Goal: Communication & Community: Share content

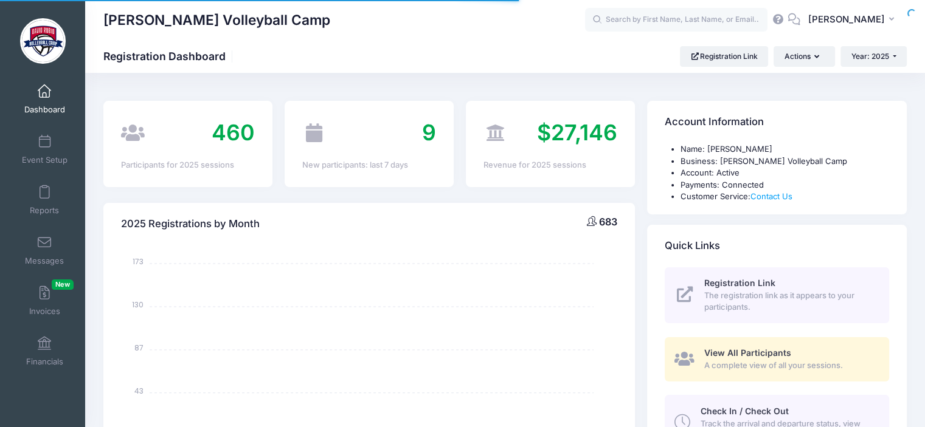
select select
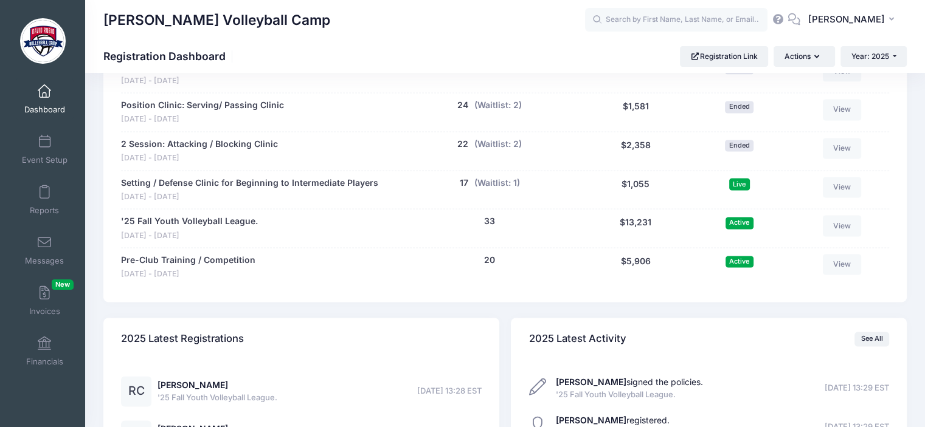
scroll to position [1649, 0]
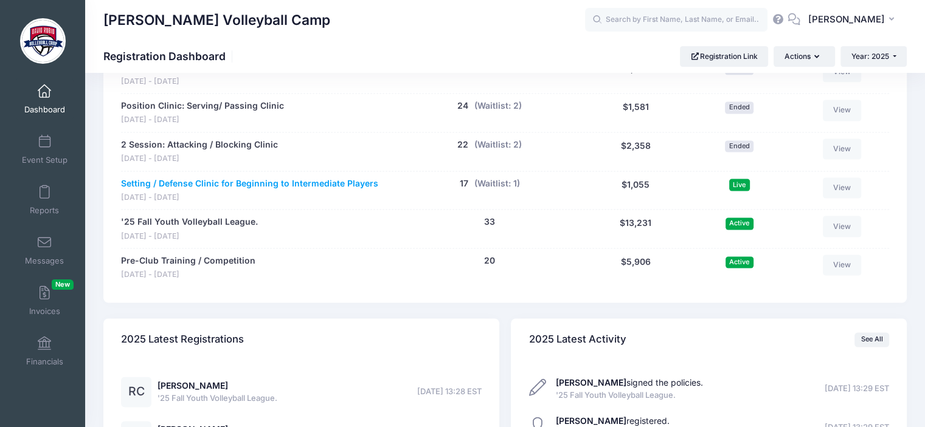
click at [195, 181] on link "Setting / Defense Clinic for Beginning to Intermediate Players" at bounding box center [249, 184] width 257 height 13
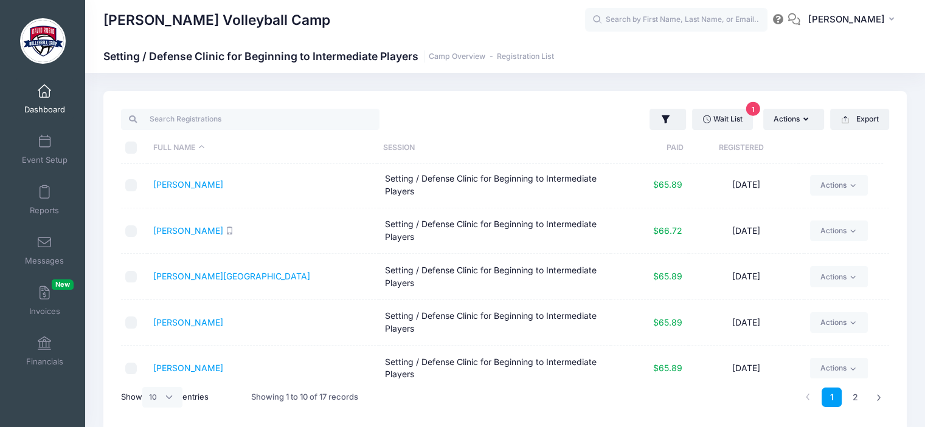
scroll to position [94, 0]
click at [174, 393] on select "All 10 25 50" at bounding box center [162, 397] width 40 height 21
select select "-1"
click at [144, 387] on select "All 10 25 50" at bounding box center [162, 397] width 40 height 21
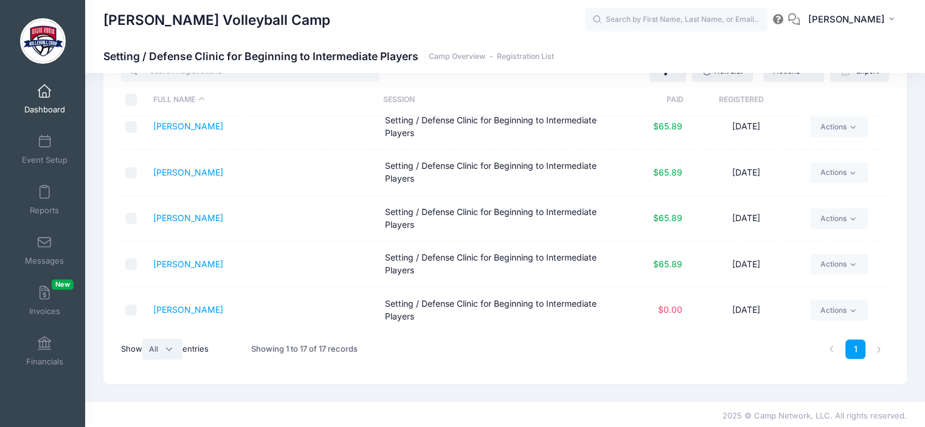
scroll to position [50, 0]
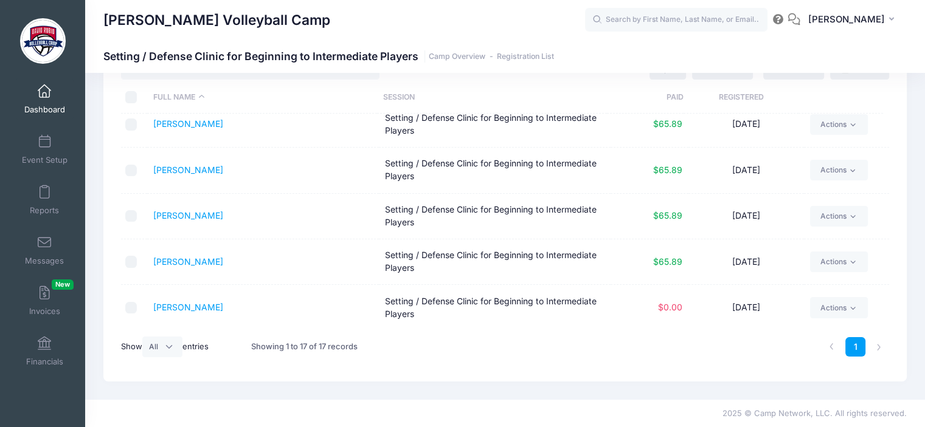
click at [425, 367] on div "Wait List 1 Actions Assign Labels Send Email Send SMS Send Payment Reminder Sen…" at bounding box center [504, 211] width 803 height 341
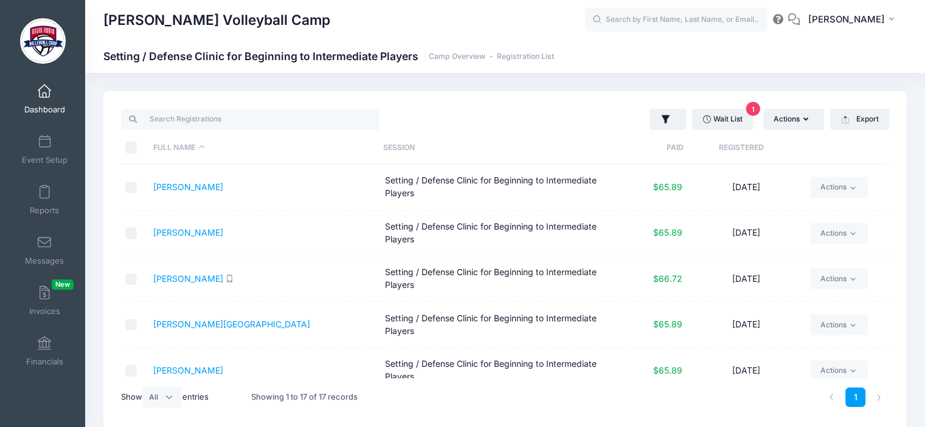
scroll to position [0, 0]
click at [34, 198] on link "Reports" at bounding box center [45, 200] width 58 height 43
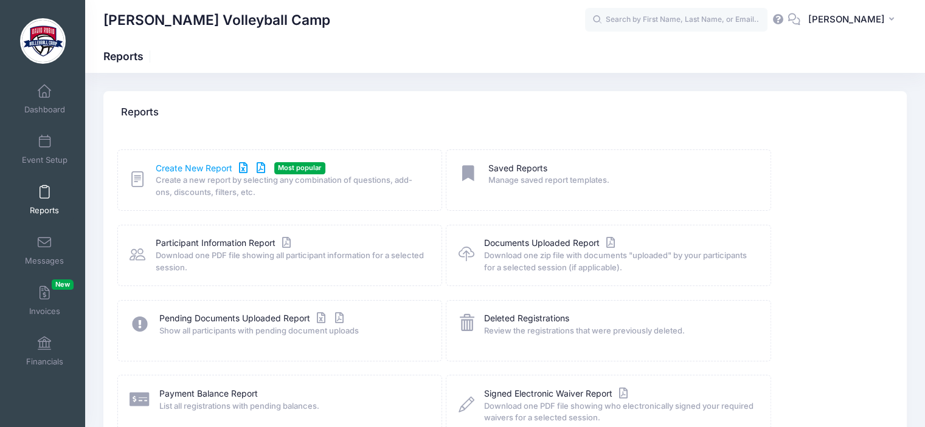
click at [178, 170] on link "Create New Report" at bounding box center [212, 168] width 113 height 13
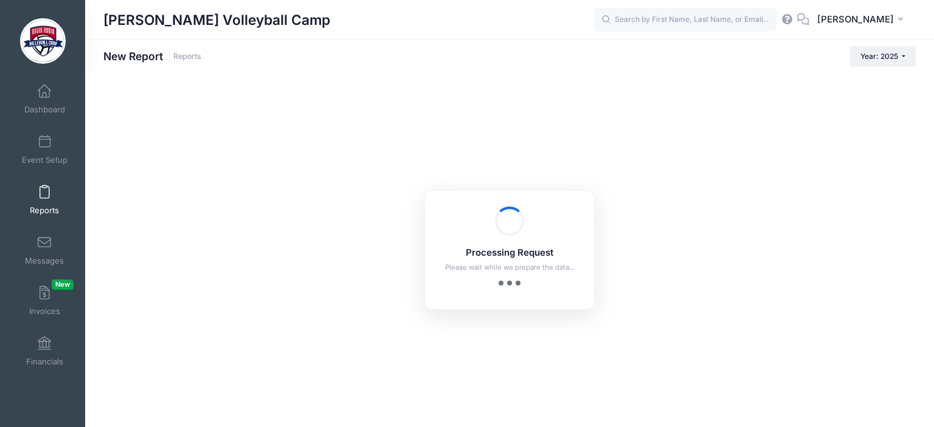
checkbox input "true"
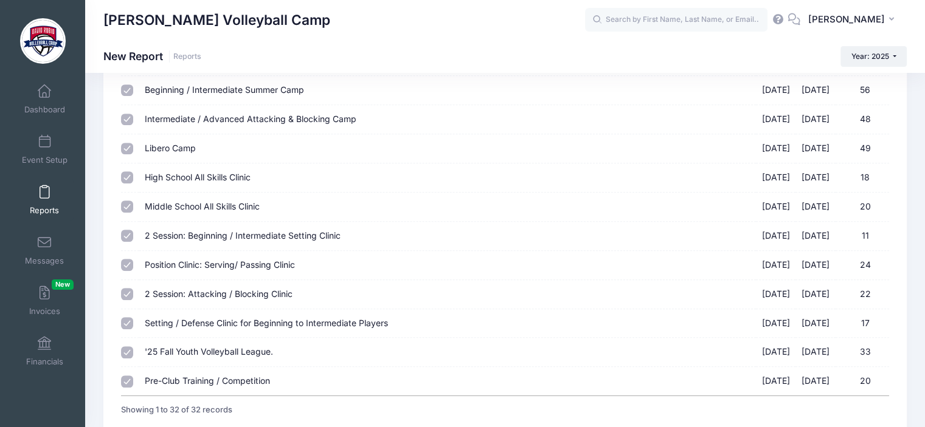
scroll to position [803, 0]
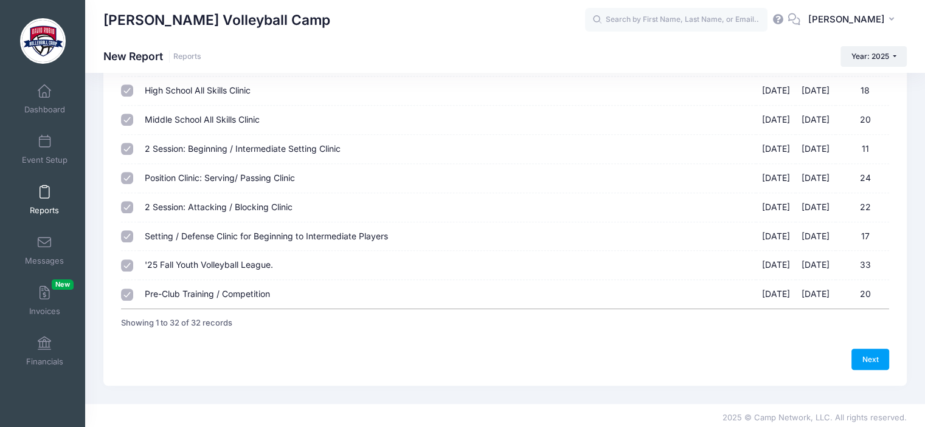
click at [413, 147] on label "2 Session: Beginning / Intermediate Setting Clinic 07/24/2025 - 07/29/2025 11" at bounding box center [447, 149] width 605 height 13
click at [133, 147] on input "2 Session: Beginning / Intermediate Setting Clinic 07/24/2025 - 07/29/2025 11" at bounding box center [127, 149] width 12 height 12
checkbox input "false"
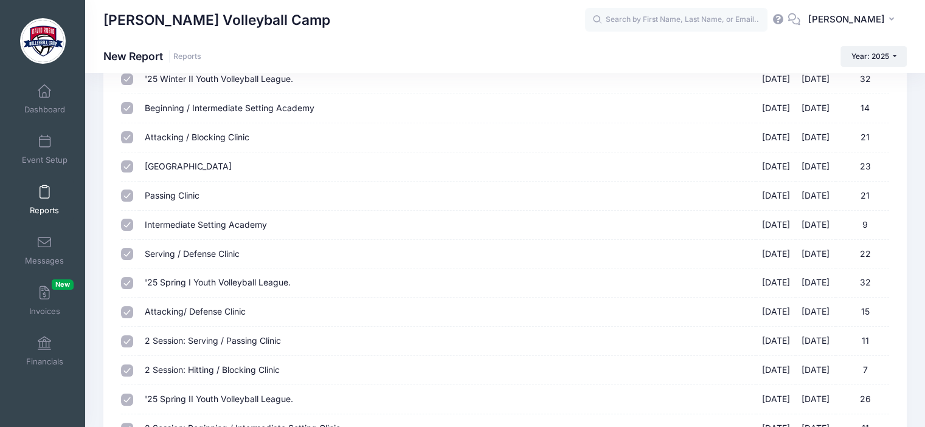
scroll to position [0, 0]
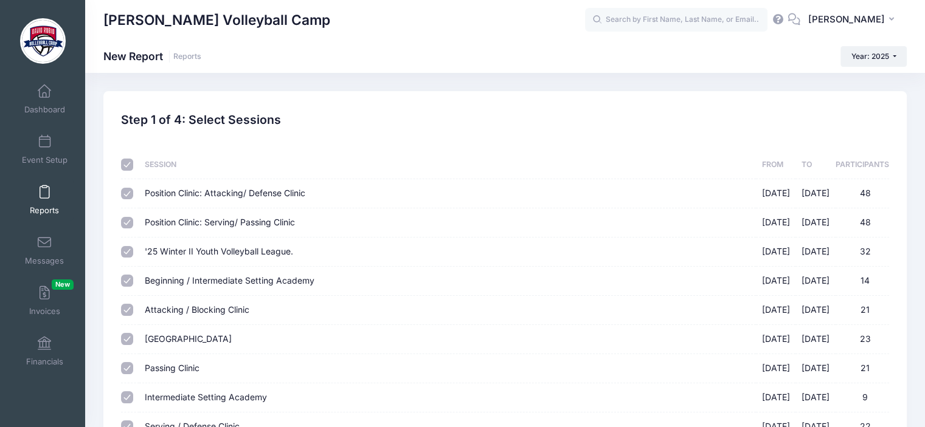
click at [126, 165] on input "checkbox" at bounding box center [127, 165] width 12 height 12
checkbox input "false"
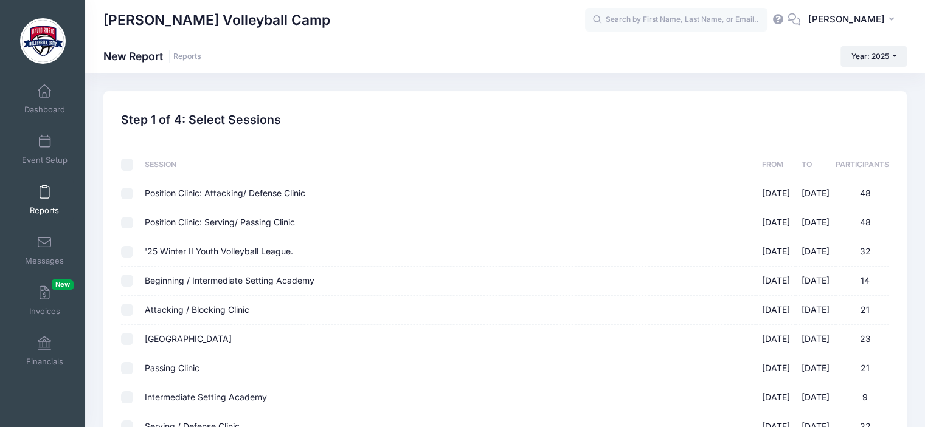
checkbox input "false"
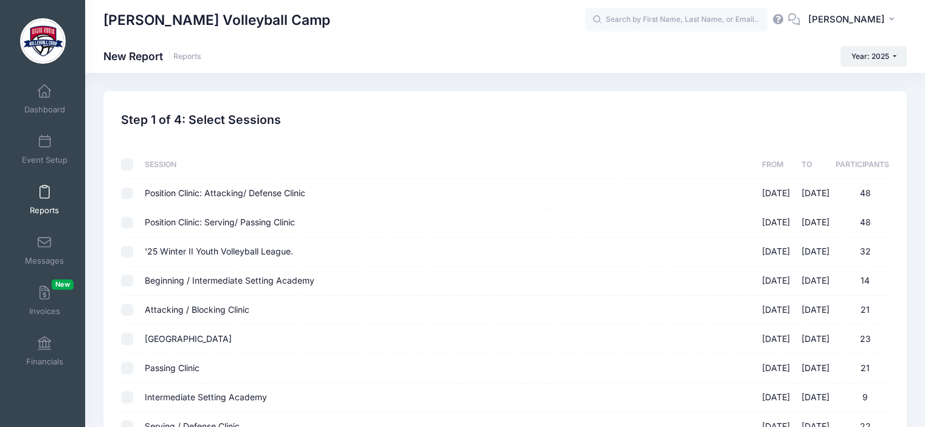
checkbox input "false"
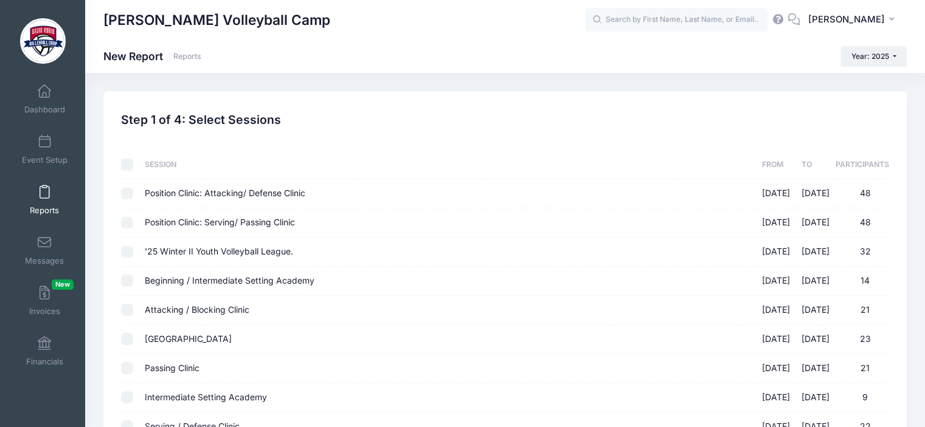
checkbox input "false"
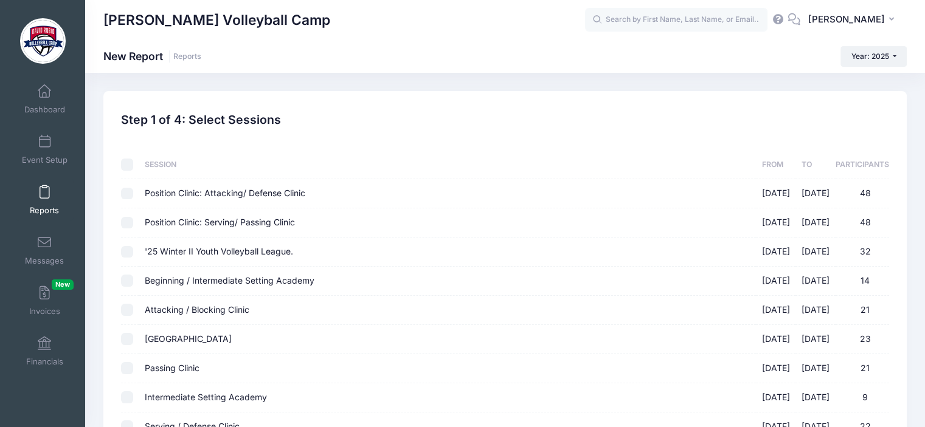
checkbox input "false"
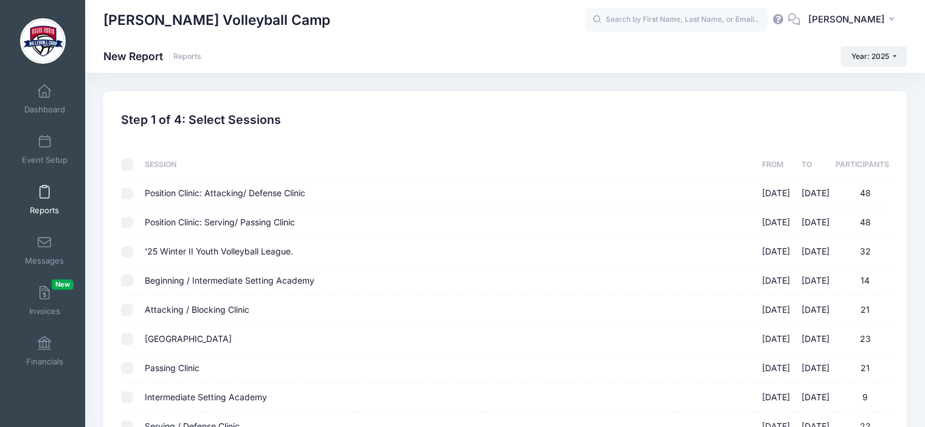
checkbox input "false"
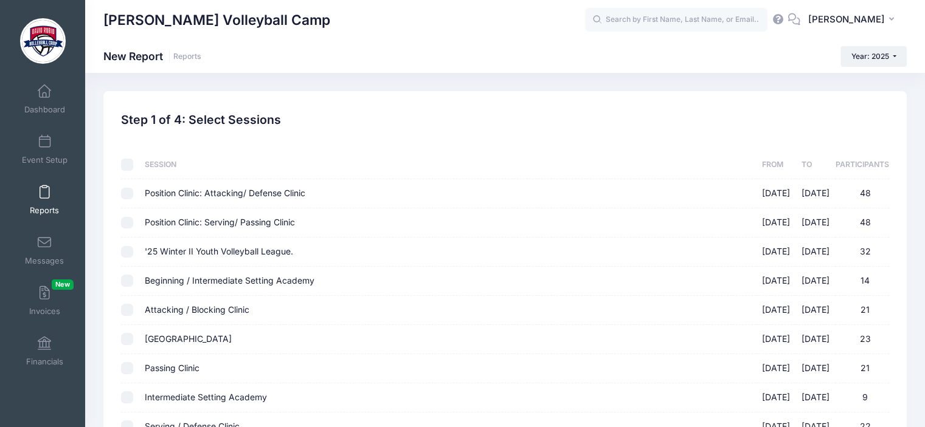
checkbox input "false"
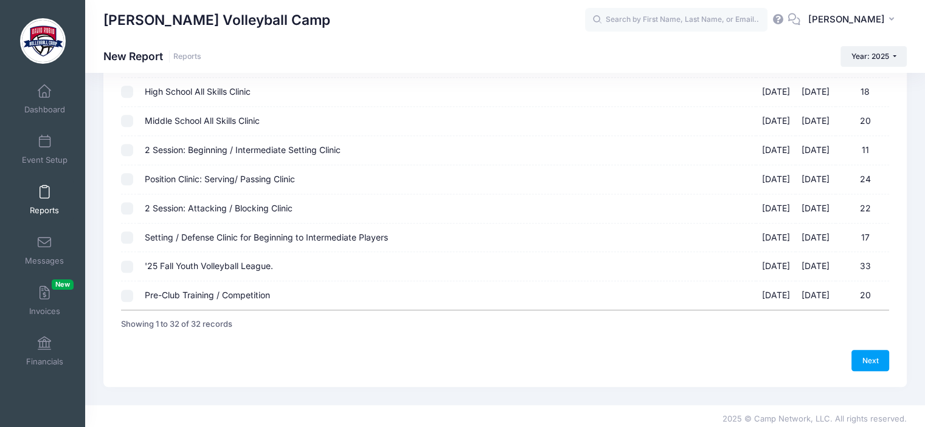
scroll to position [803, 0]
click at [128, 230] on input "Setting / Defense Clinic for Beginning to Intermediate Players 08/28/2025 - 08/…" at bounding box center [127, 236] width 12 height 12
checkbox input "true"
click at [876, 353] on link "Next" at bounding box center [870, 359] width 38 height 21
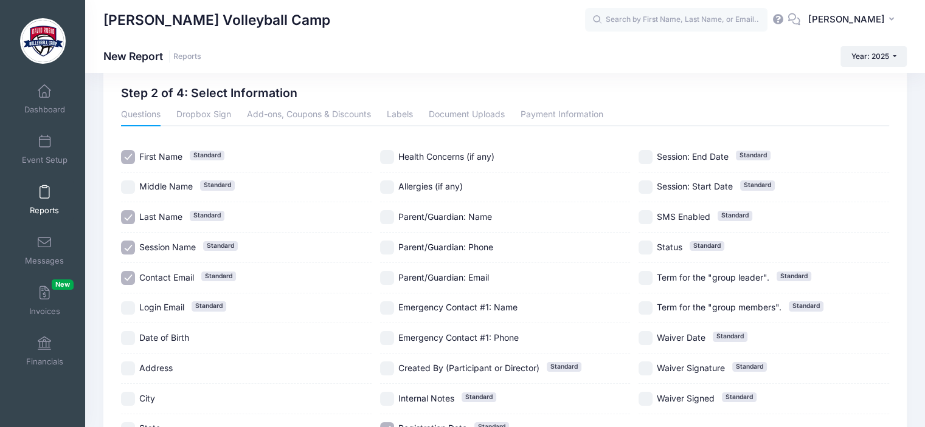
scroll to position [28, 0]
click at [126, 279] on input "Contact Email Standard" at bounding box center [128, 277] width 14 height 14
checkbox input "false"
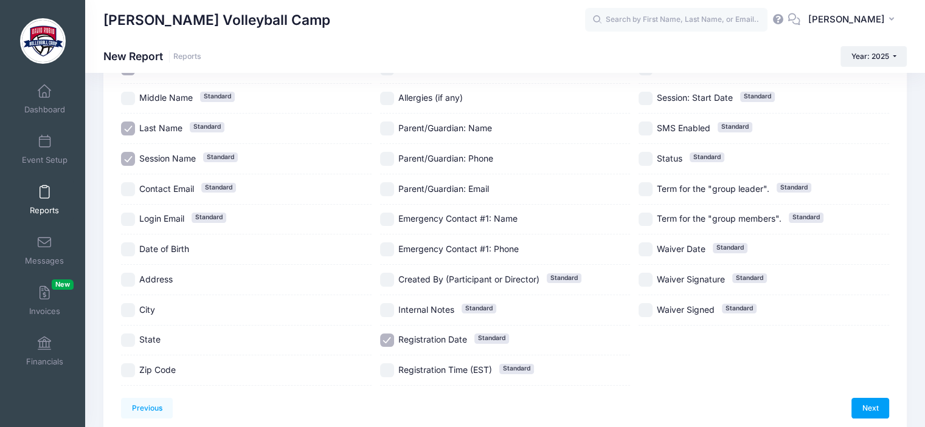
scroll to position [116, 0]
click at [390, 339] on input "Registration Date Standard" at bounding box center [387, 340] width 14 height 14
checkbox input "false"
click at [860, 407] on link "Next" at bounding box center [870, 408] width 38 height 21
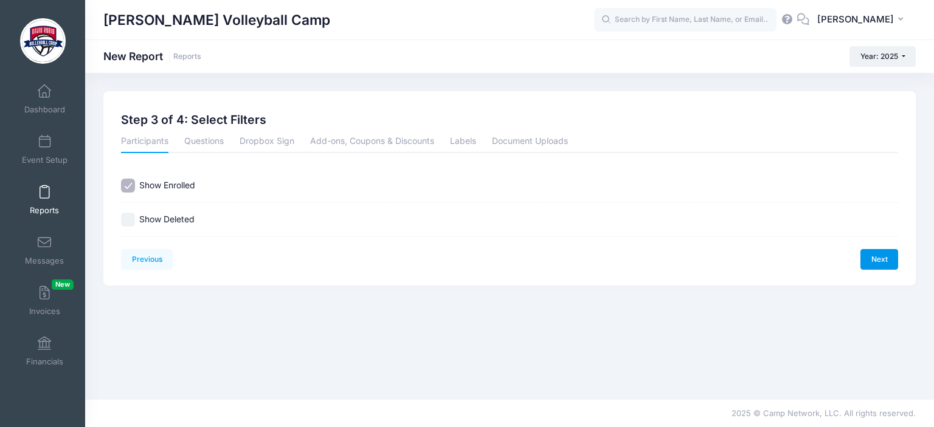
click at [885, 260] on link "Next" at bounding box center [879, 259] width 38 height 21
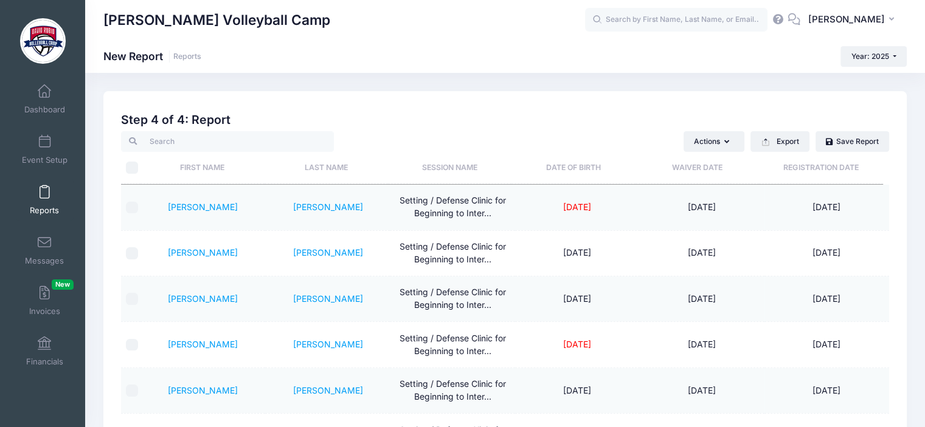
click at [315, 170] on th "Last Name" at bounding box center [325, 168] width 123 height 32
click at [734, 144] on button "Actions" at bounding box center [713, 141] width 61 height 21
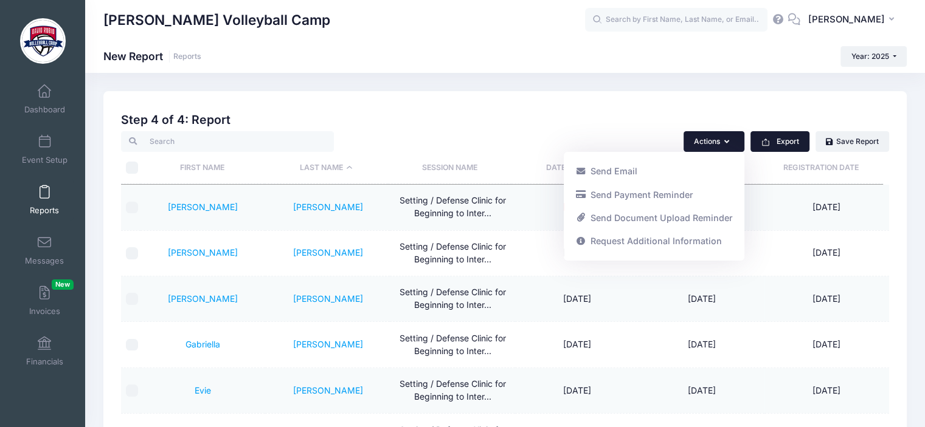
click at [797, 147] on button "Export" at bounding box center [779, 141] width 59 height 21
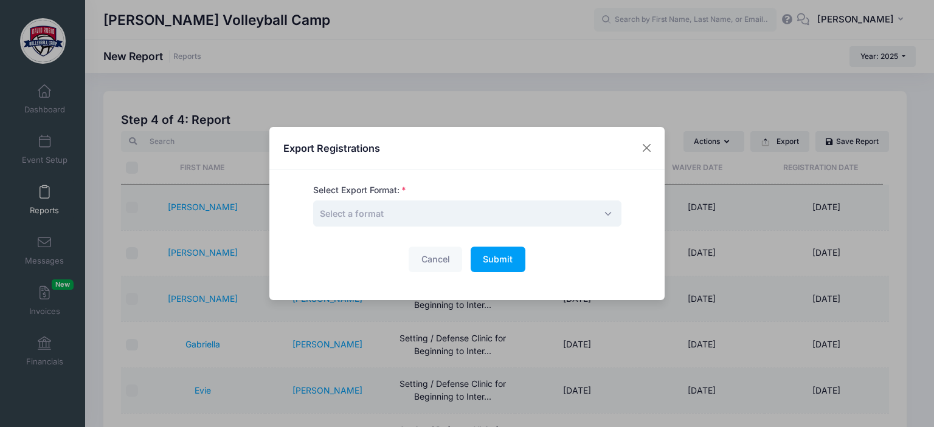
click at [605, 210] on span "Select a format" at bounding box center [467, 214] width 308 height 26
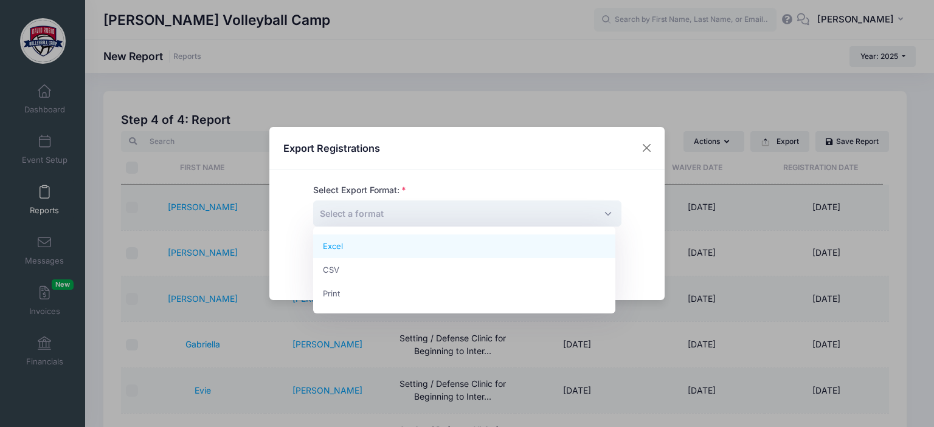
select select "excel"
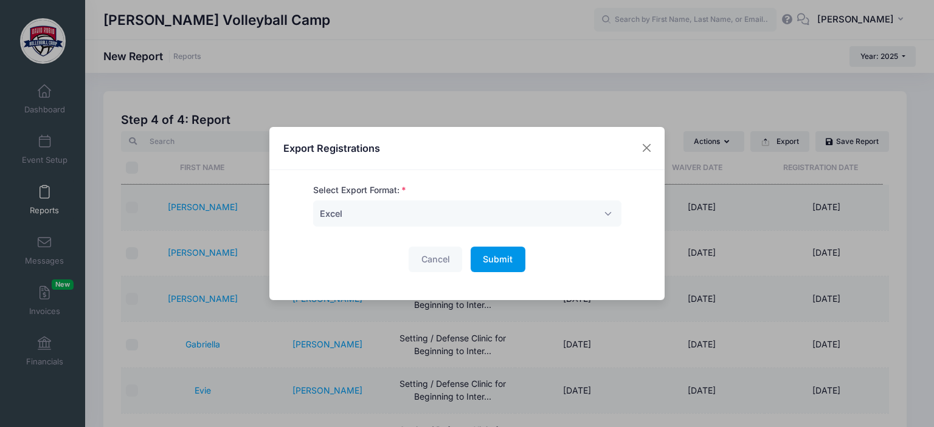
click at [495, 258] on span "Submit" at bounding box center [498, 259] width 30 height 10
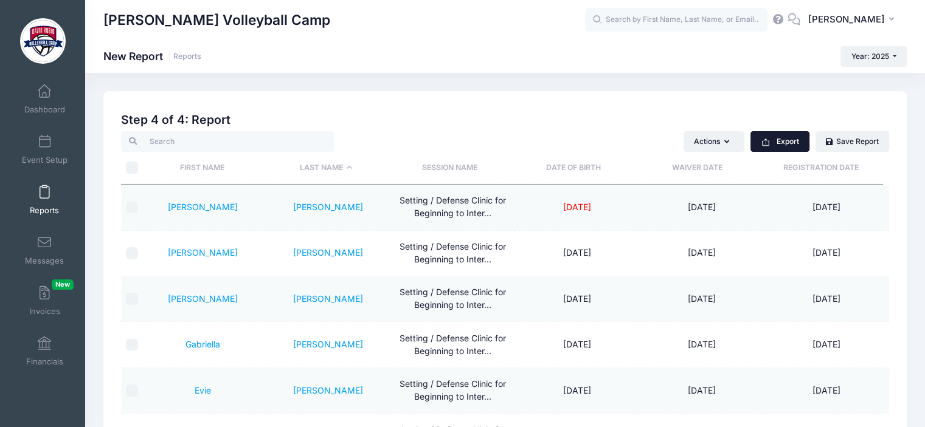
scroll to position [167, 0]
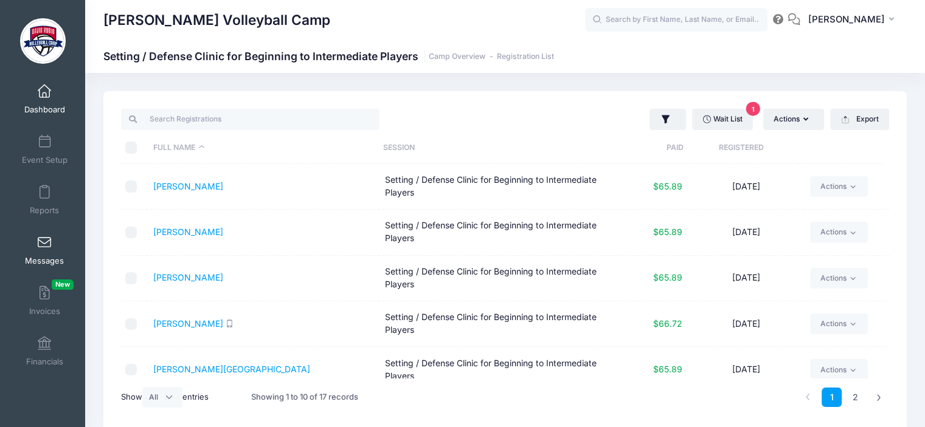
click at [44, 247] on span at bounding box center [44, 243] width 0 height 13
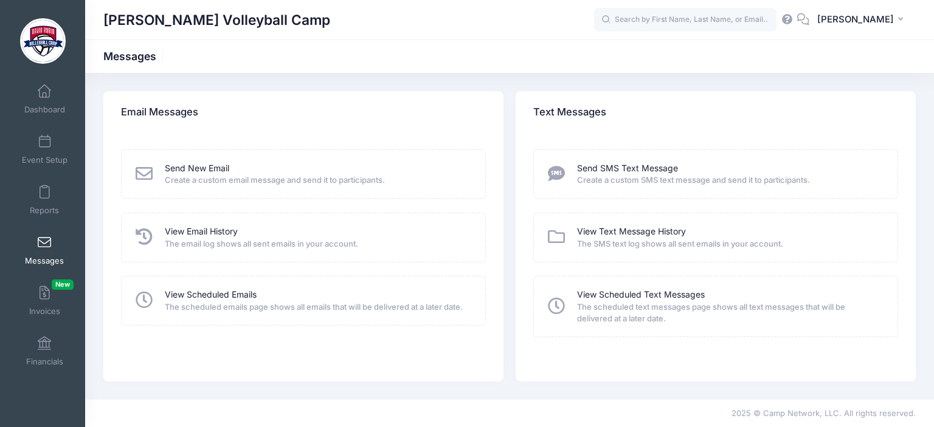
click at [143, 172] on icon at bounding box center [144, 173] width 21 height 17
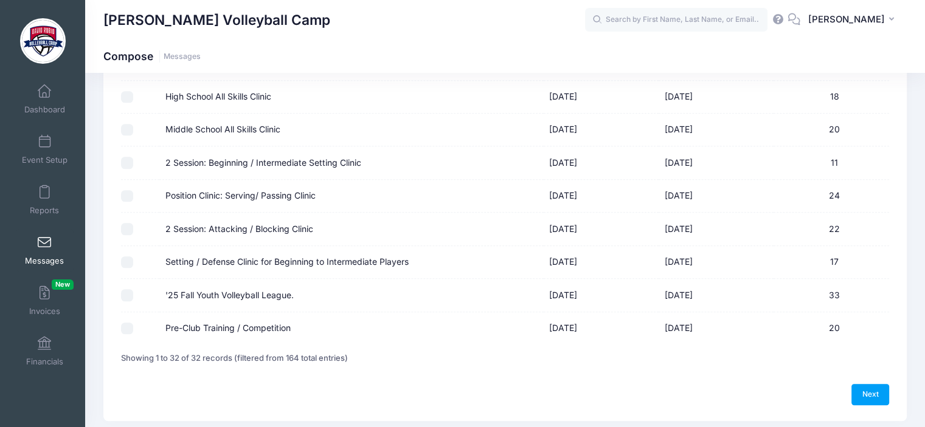
scroll to position [913, 0]
click at [127, 260] on input "Setting / Defense Clinic for Beginning to Intermediate Players" at bounding box center [127, 262] width 12 height 12
checkbox input "true"
click at [866, 392] on link "Next" at bounding box center [870, 394] width 38 height 21
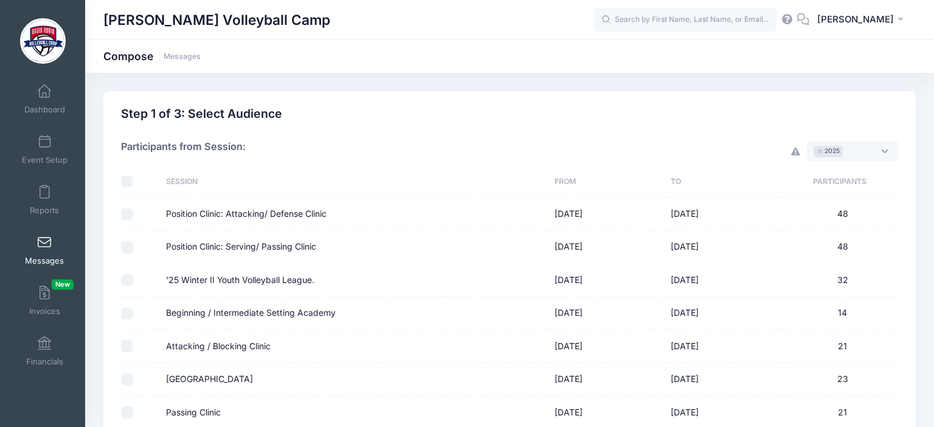
select select "50"
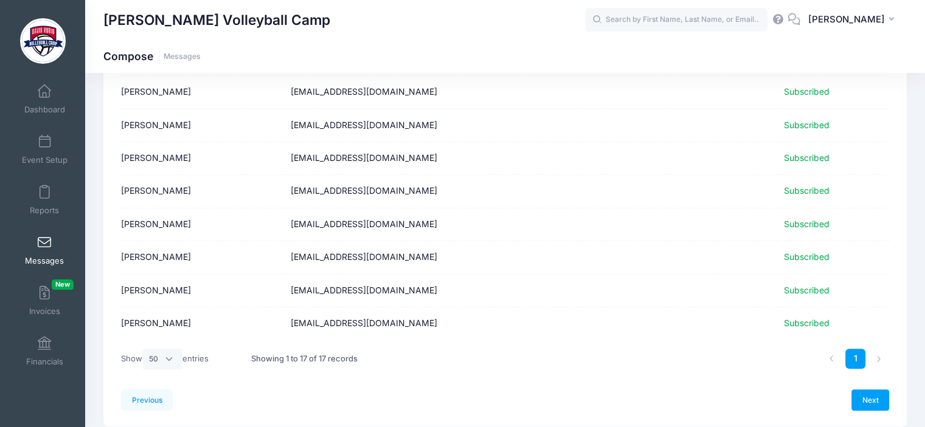
scroll to position [405, 0]
click at [869, 401] on link "Next" at bounding box center [870, 399] width 38 height 21
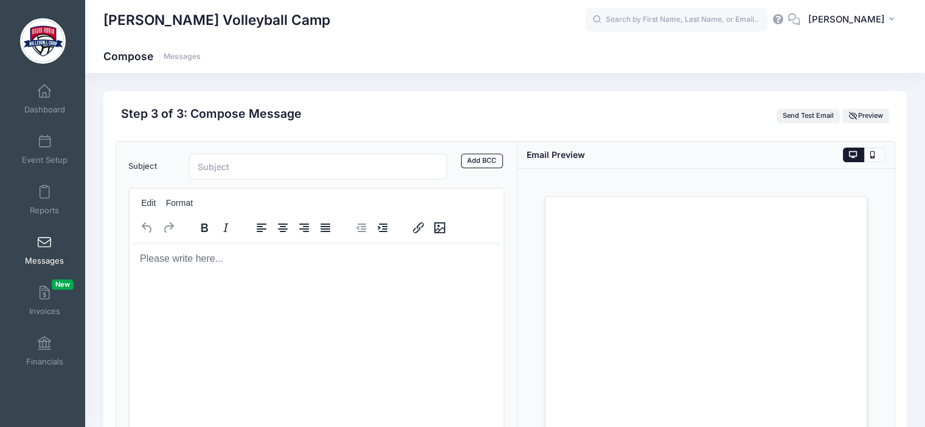
scroll to position [0, 0]
click at [310, 173] on input "Subject" at bounding box center [318, 167] width 258 height 26
type input "Setting/defense clinic"
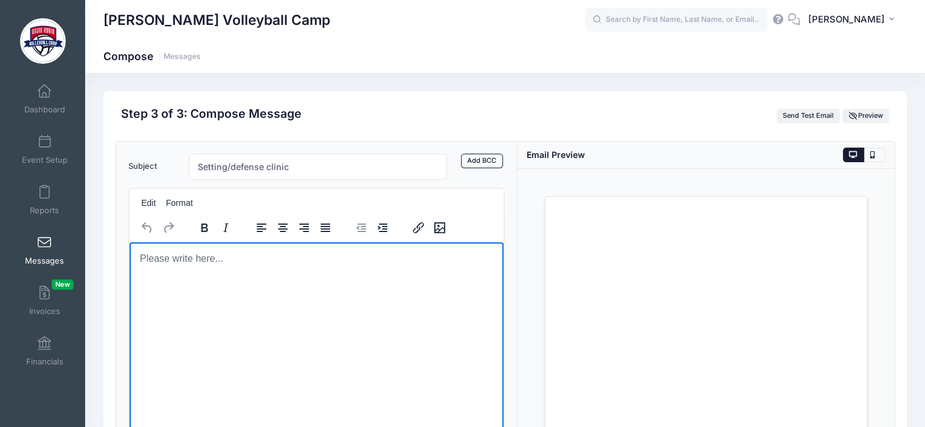
click at [223, 259] on p "Rich Text Area. Press ALT-0 for help." at bounding box center [316, 258] width 355 height 13
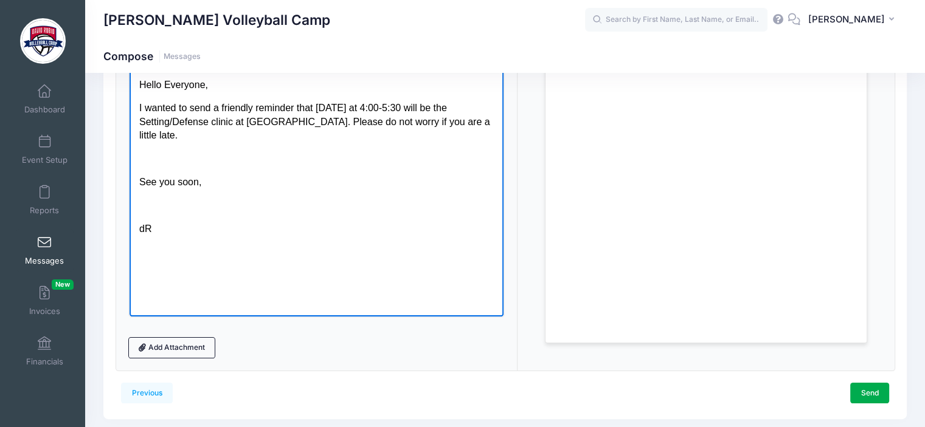
scroll to position [175, 0]
drag, startPoint x: 94, startPoint y: 17, endPoint x: 865, endPoint y: 390, distance: 856.6
click at [865, 390] on link "Send" at bounding box center [869, 392] width 39 height 21
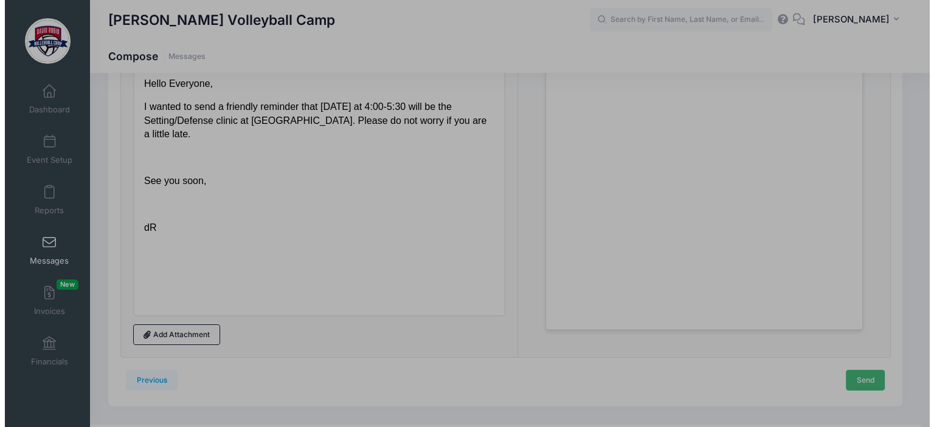
scroll to position [0, 0]
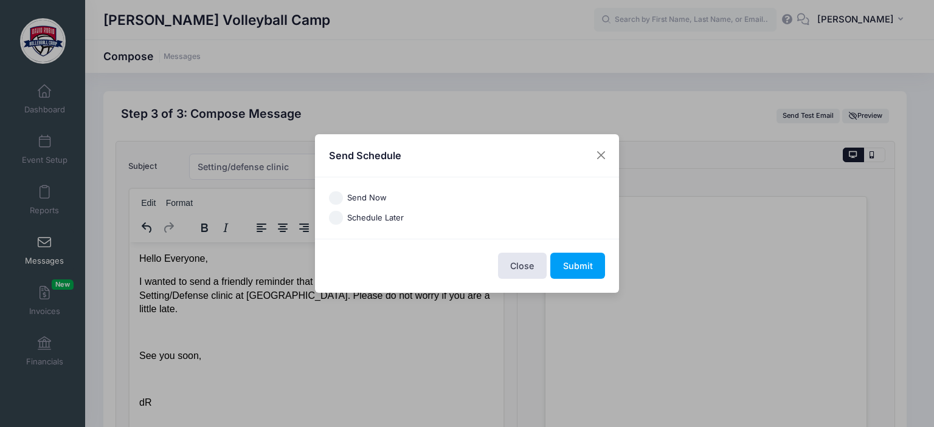
click at [339, 194] on input "Send Now" at bounding box center [336, 199] width 14 height 14
radio input "true"
click at [589, 260] on button "Submit" at bounding box center [577, 266] width 55 height 26
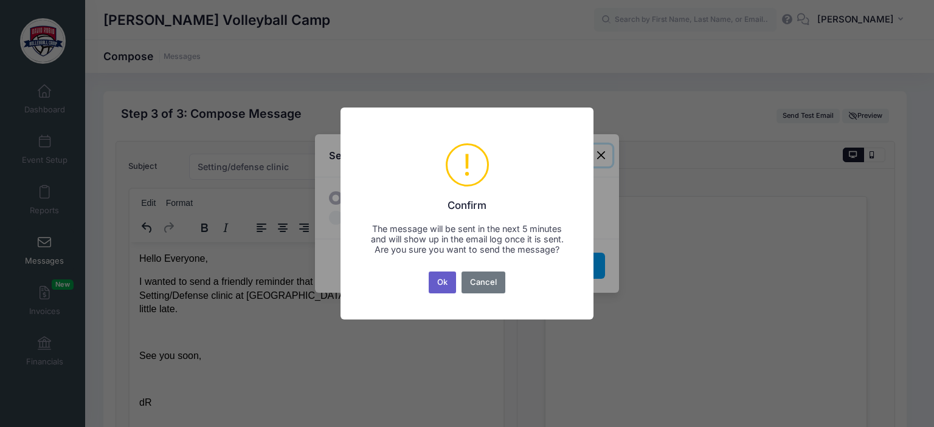
click at [441, 290] on button "Ok" at bounding box center [443, 283] width 28 height 22
